Goal: Check status

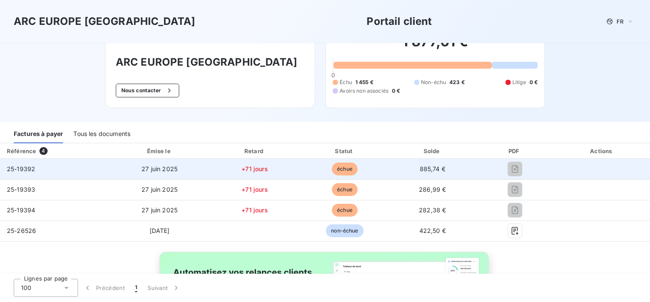
scroll to position [86, 0]
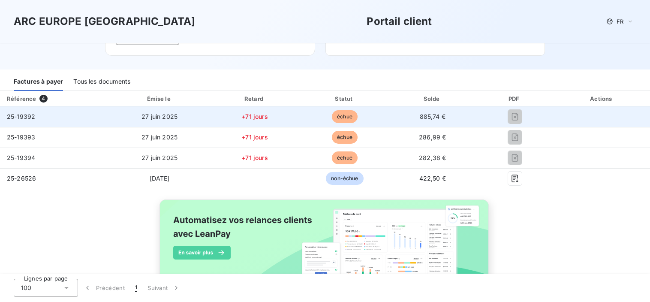
drag, startPoint x: 23, startPoint y: 116, endPoint x: 34, endPoint y: 114, distance: 11.3
click at [23, 116] on span "25-19392" at bounding box center [21, 116] width 28 height 7
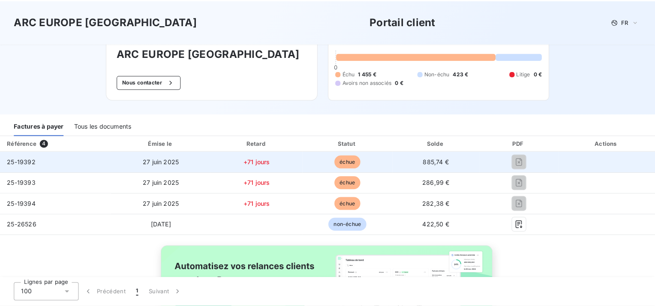
scroll to position [0, 0]
